Goal: Find specific page/section: Find specific page/section

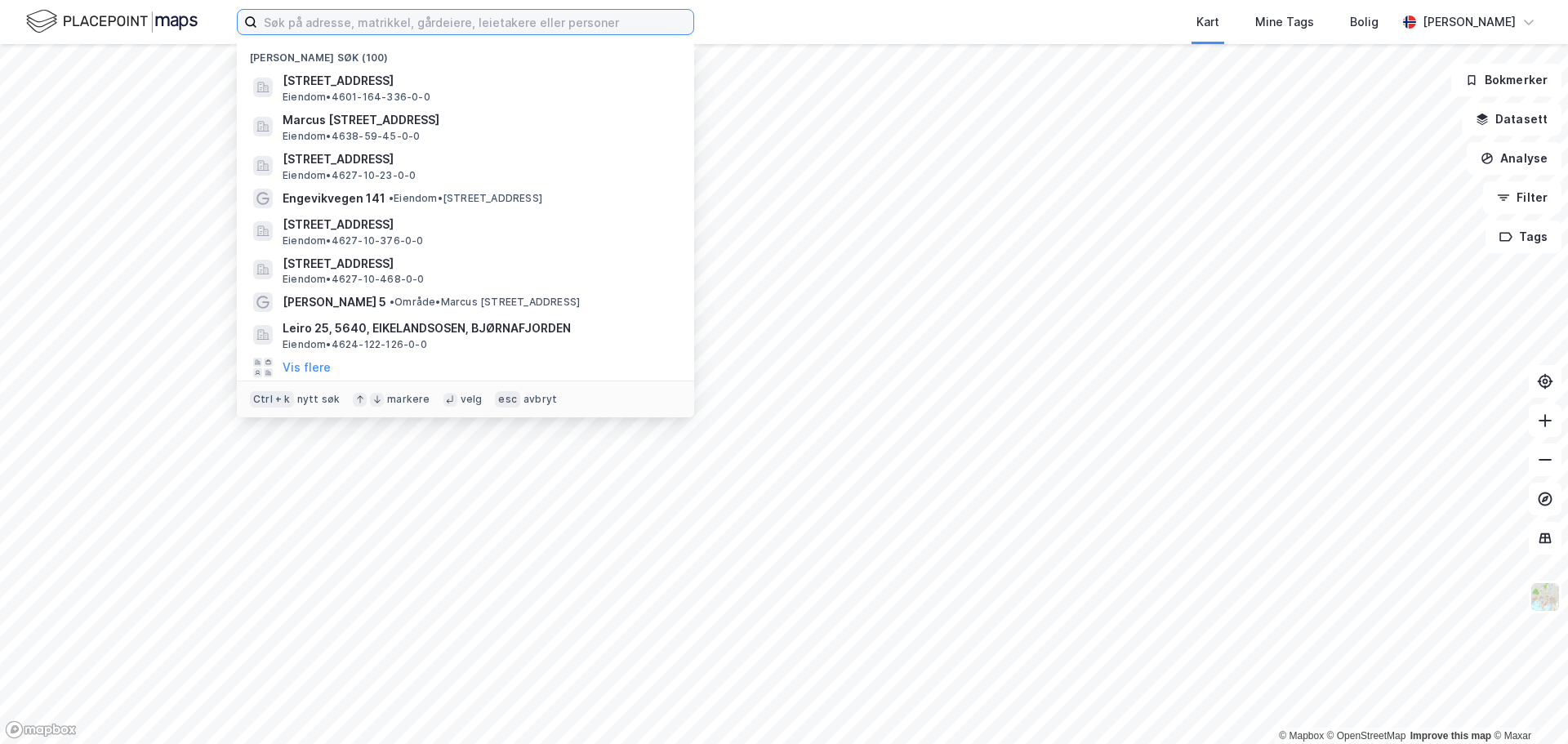
click at [676, 16] on input at bounding box center [475, 22] width 436 height 25
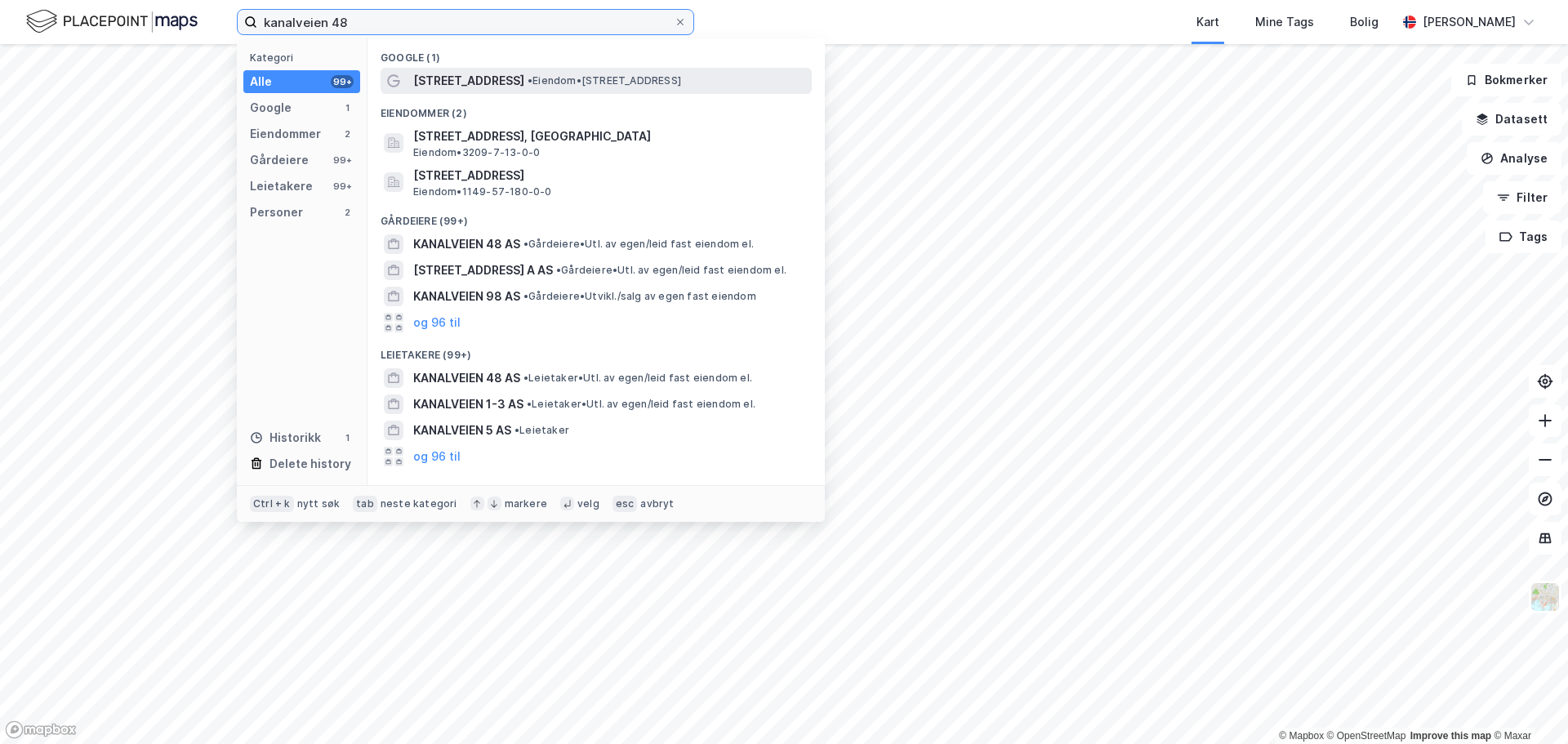
type input "kanalveien 48"
click at [640, 86] on span "• Eiendom • [STREET_ADDRESS]" at bounding box center [604, 81] width 153 height 13
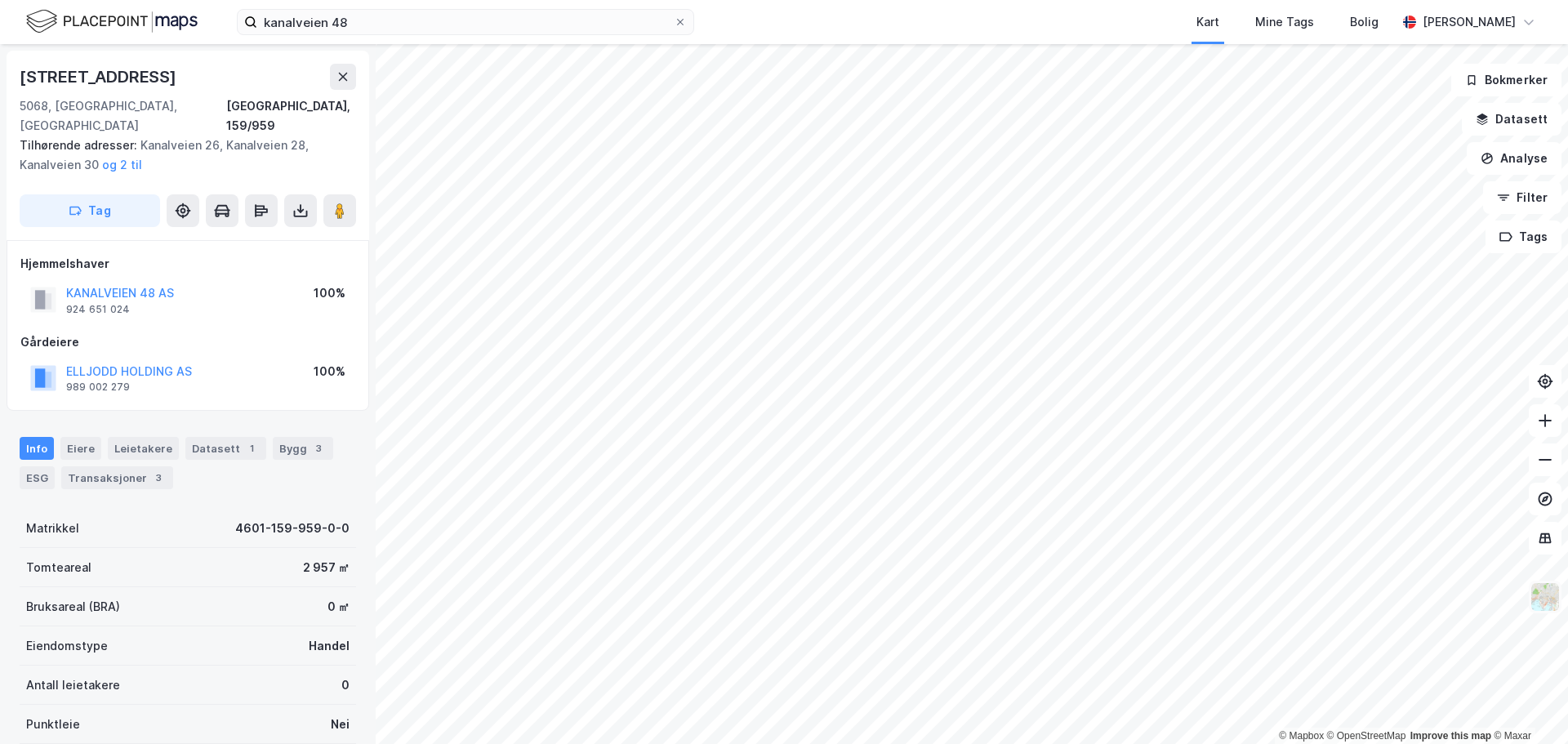
click at [1559, 596] on img at bounding box center [1545, 597] width 31 height 31
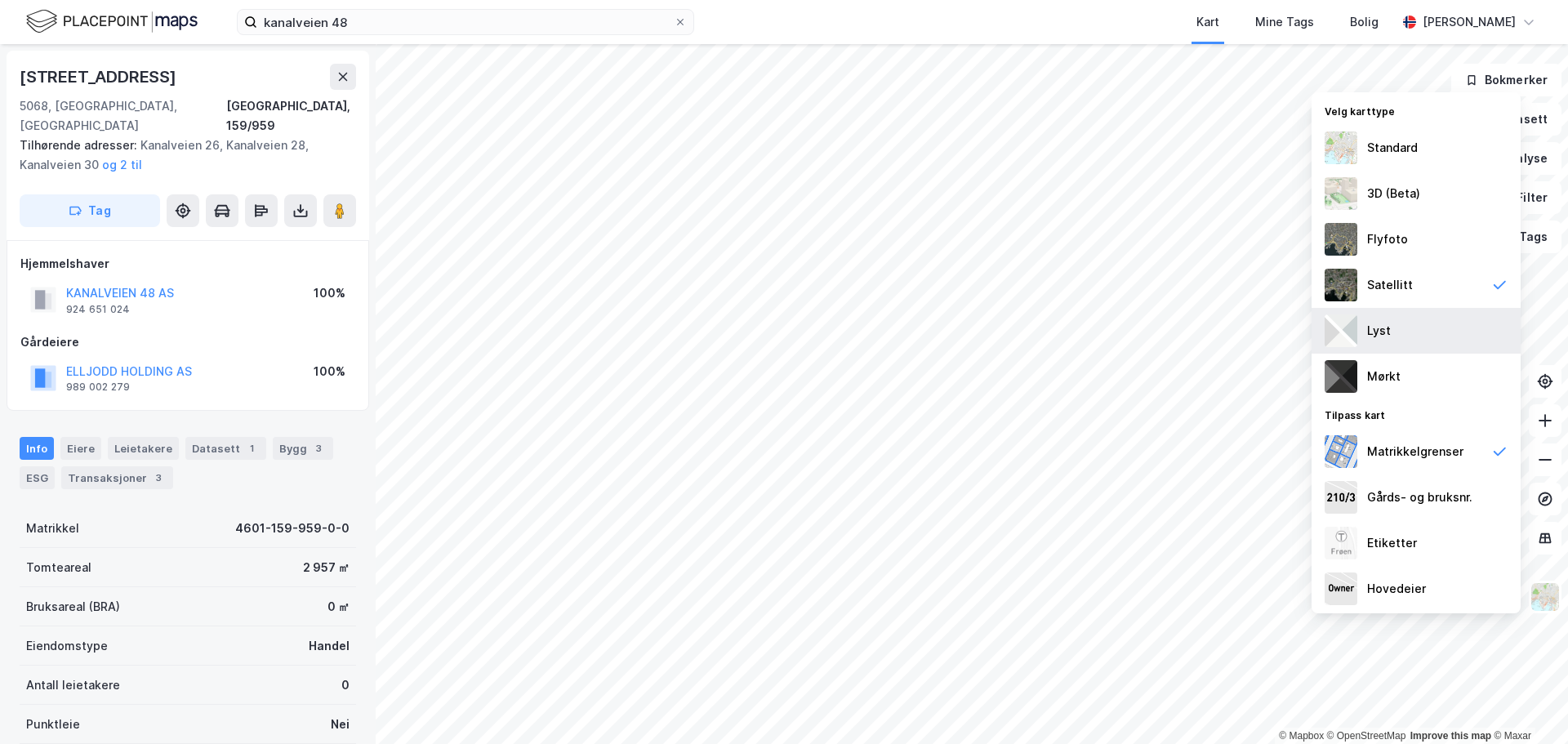
click at [1408, 325] on div "Lyst" at bounding box center [1417, 331] width 209 height 46
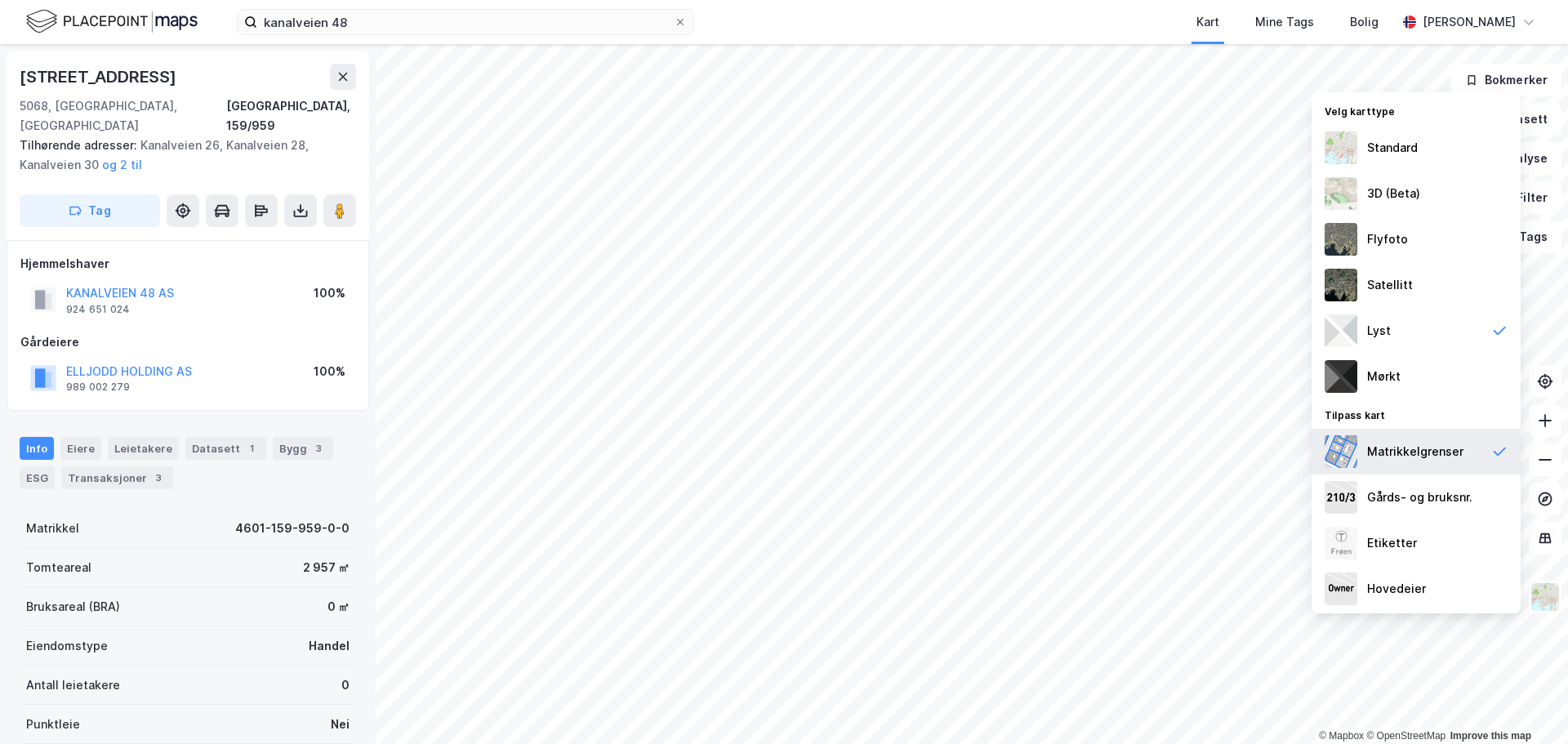
click at [1414, 451] on div "Matrikkelgrenser" at bounding box center [1415, 452] width 97 height 19
click at [1389, 193] on div "3D (Beta)" at bounding box center [1394, 194] width 53 height 19
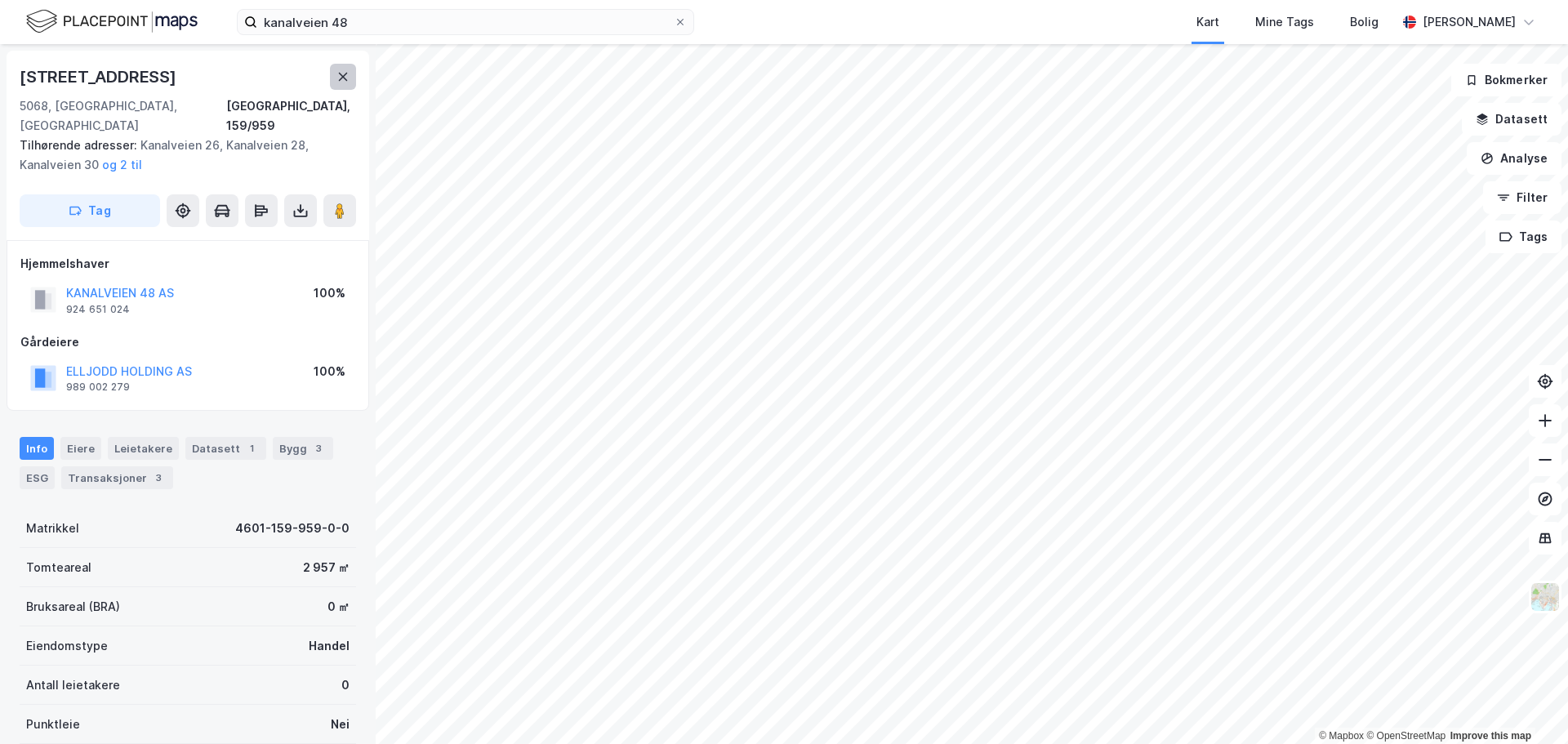
click at [334, 78] on button at bounding box center [344, 77] width 27 height 27
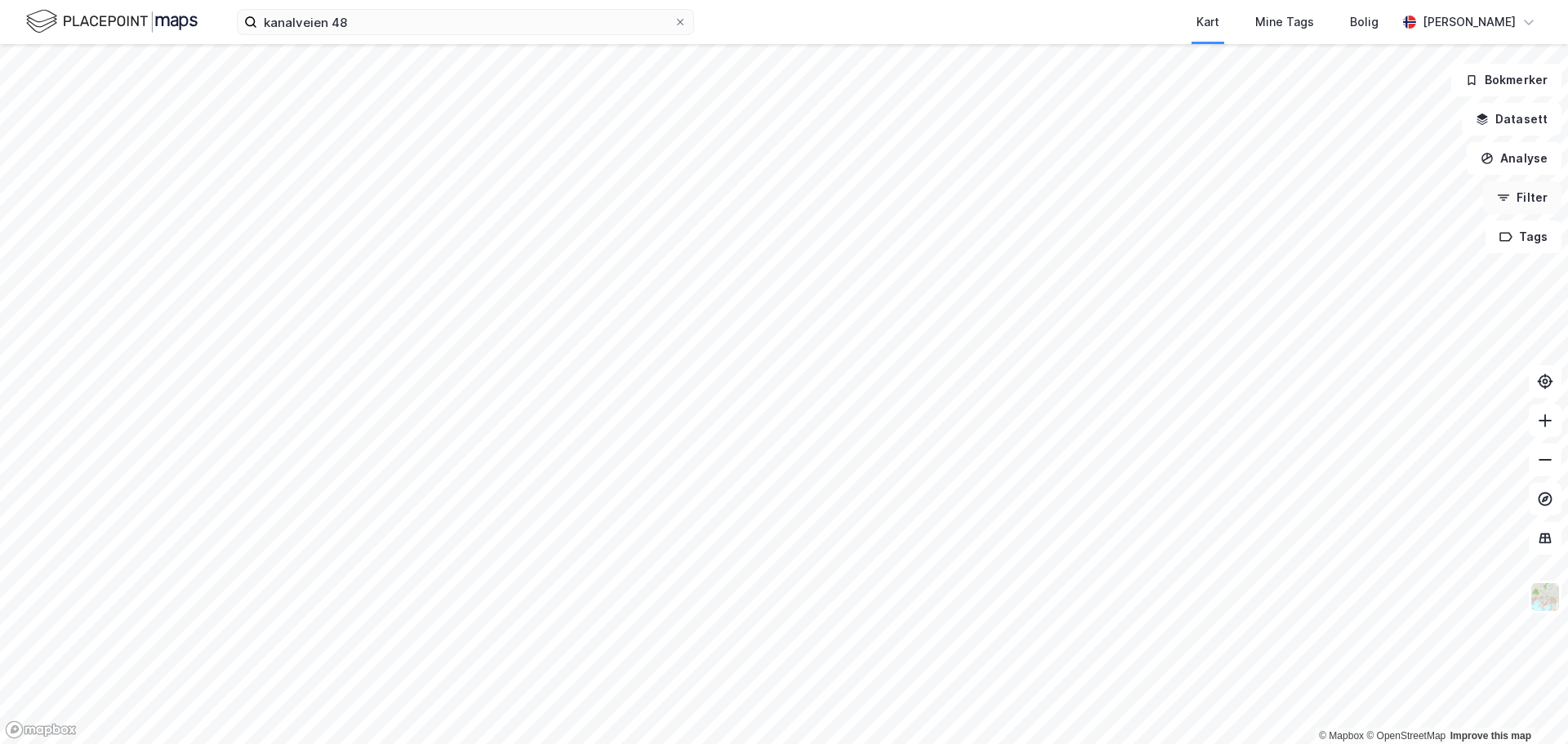
drag, startPoint x: 1511, startPoint y: 159, endPoint x: 1506, endPoint y: 201, distance: 42.3
click at [1506, 201] on div "Bokmerker Datasett Analyse Filter Tags" at bounding box center [1506, 159] width 111 height 190
click at [1556, 545] on button at bounding box center [1545, 539] width 33 height 33
click at [1548, 590] on img at bounding box center [1545, 597] width 31 height 31
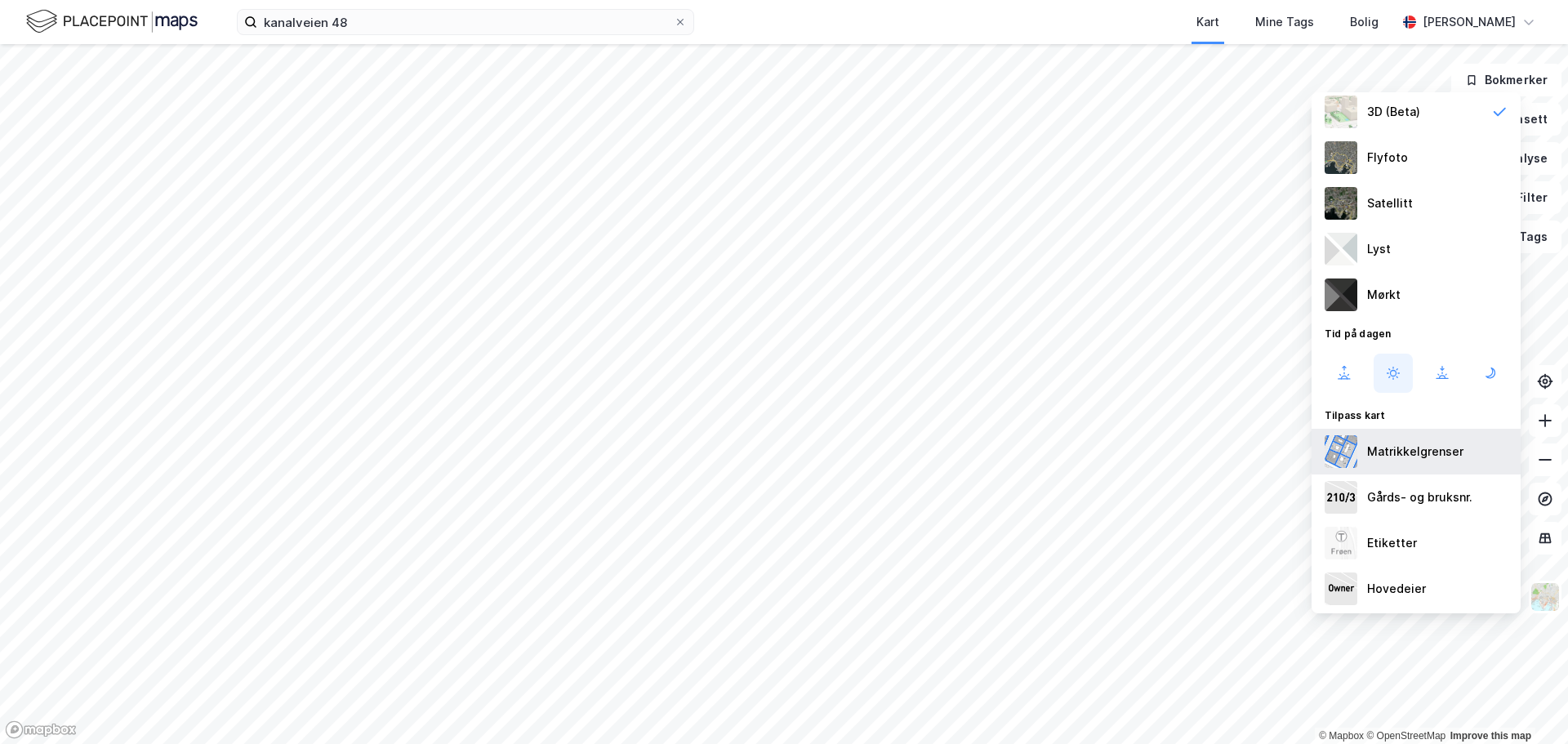
scroll to position [83, 0]
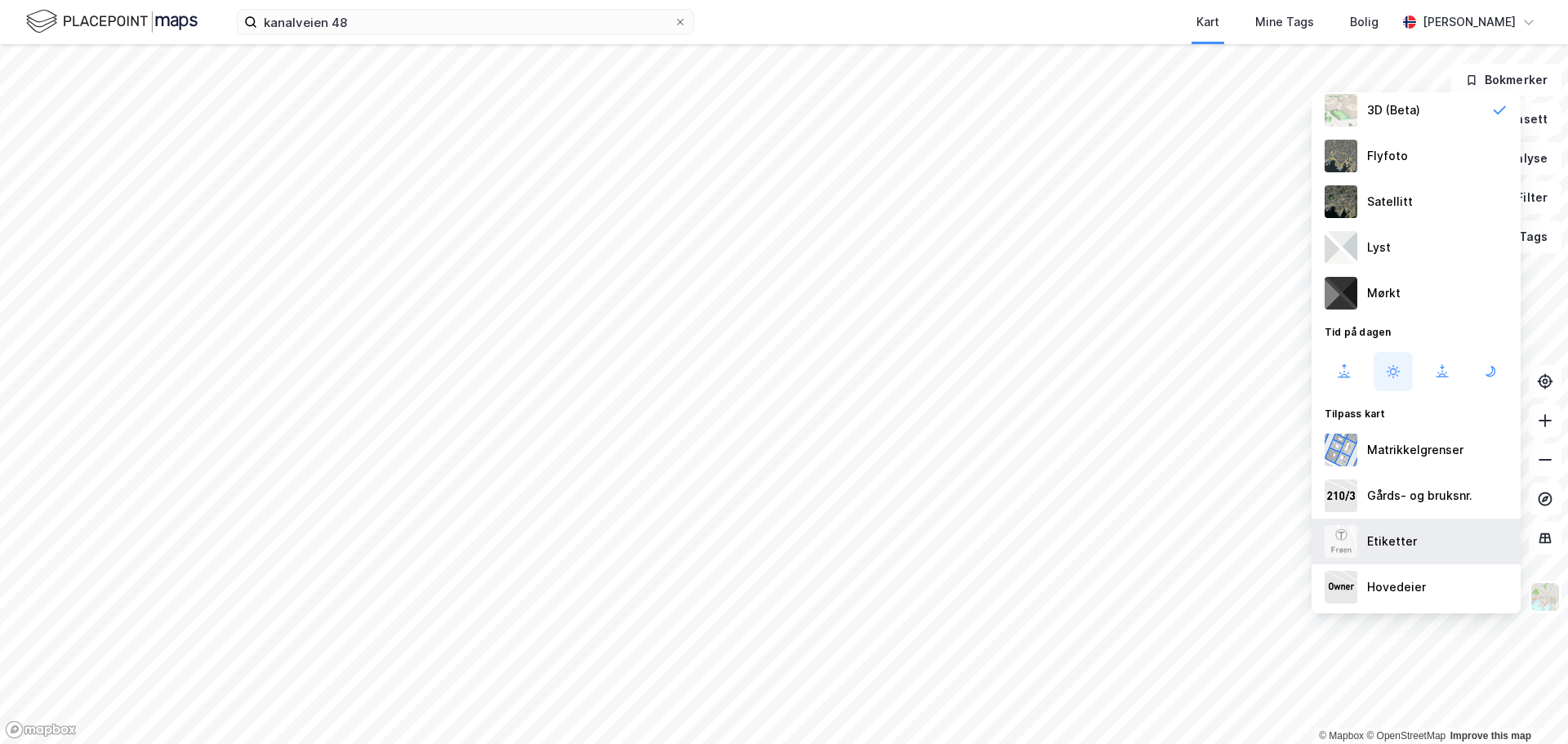
click at [1388, 549] on div "Etiketter" at bounding box center [1392, 542] width 50 height 19
click at [1350, 378] on icon at bounding box center [1344, 372] width 19 height 19
click at [1442, 370] on icon at bounding box center [1442, 372] width 19 height 19
click at [1477, 371] on button at bounding box center [1491, 372] width 39 height 39
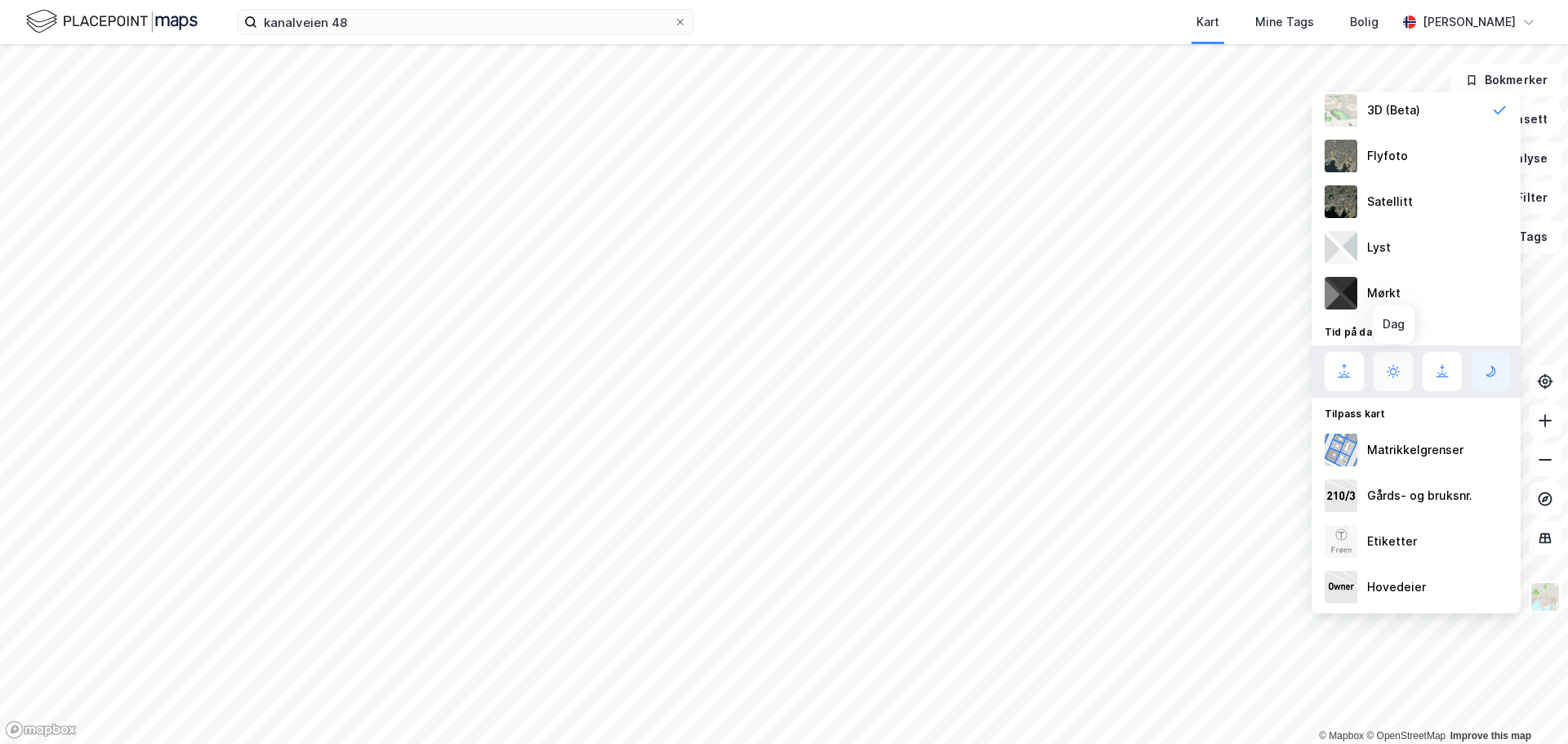
click at [1402, 377] on icon at bounding box center [1394, 372] width 19 height 19
